Goal: Check status: Check status

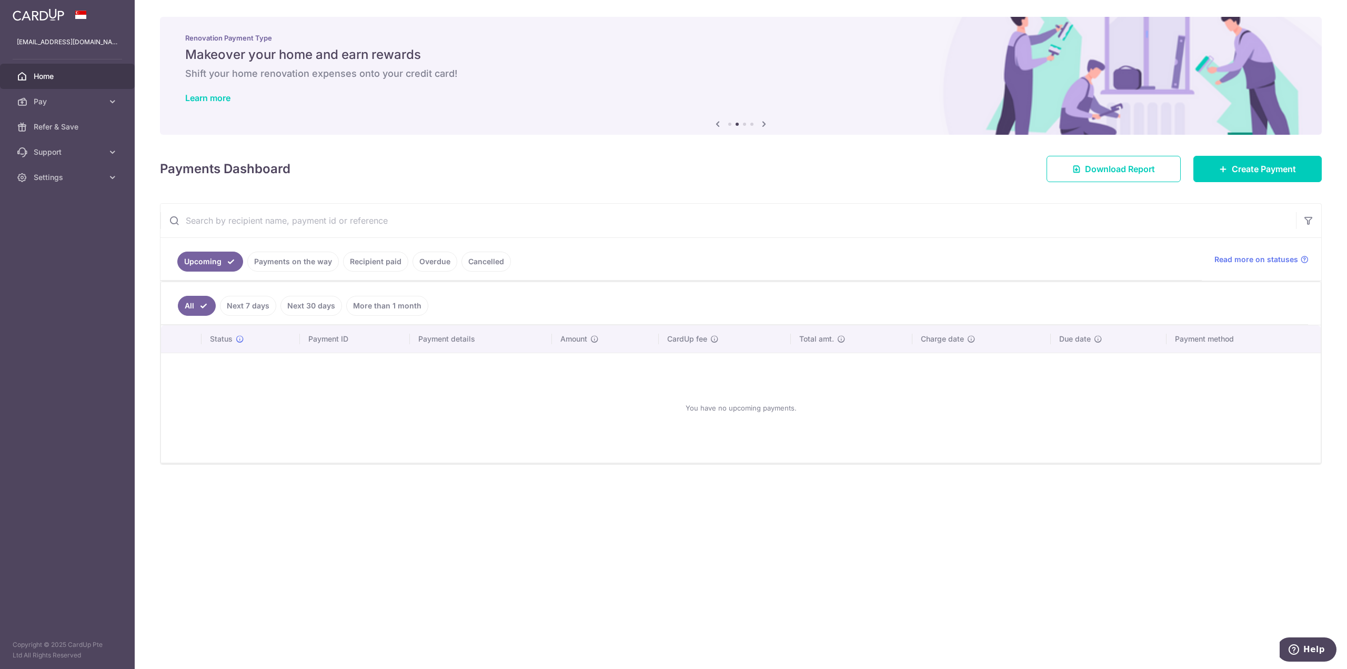
click at [286, 261] on link "Payments on the way" at bounding box center [293, 262] width 92 height 20
